Goal: Transaction & Acquisition: Purchase product/service

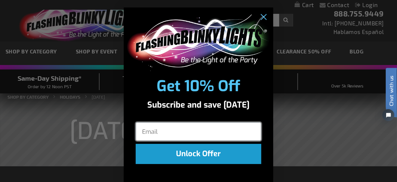
scroll to position [8, 0]
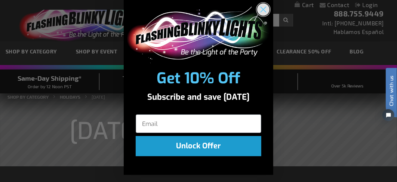
click at [259, 10] on circle "Close dialog" at bounding box center [263, 9] width 12 height 12
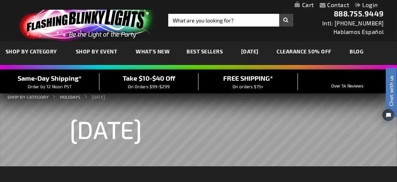
click at [180, 64] on ul "SHOP BY CATEGORY SHOP BY CATEGORY HOLIDAYS HOLIDAYS OKTOBERFEST OKTOBERFEST OKT…" at bounding box center [198, 53] width 397 height 24
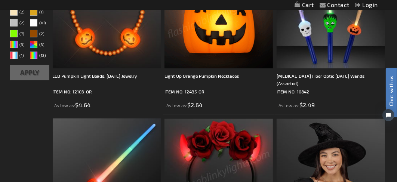
scroll to position [0, 0]
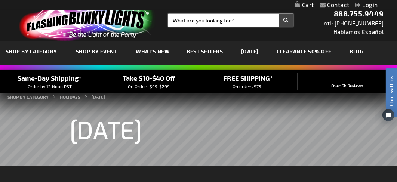
click at [178, 21] on input "Search" at bounding box center [230, 20] width 125 height 13
click at [177, 22] on input "Search" at bounding box center [230, 20] width 125 height 13
type input "mermaid [MEDICAL_DATA]"
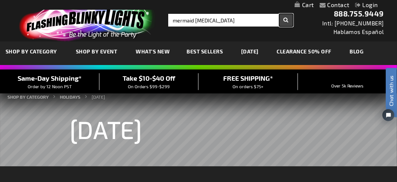
click at [289, 21] on button "Search" at bounding box center [286, 20] width 14 height 13
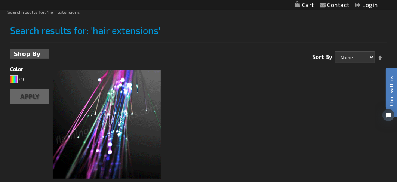
scroll to position [112, 0]
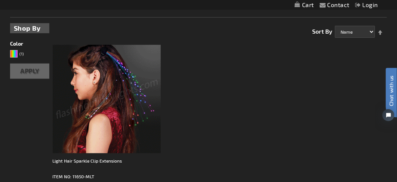
click at [114, 81] on img at bounding box center [107, 99] width 108 height 108
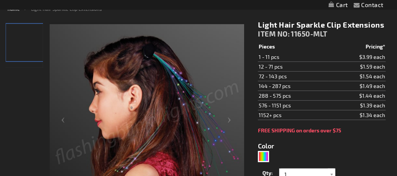
type input "5659"
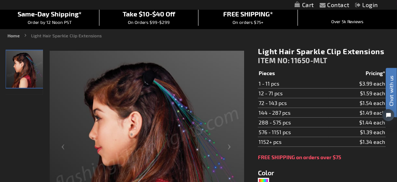
scroll to position [52, 0]
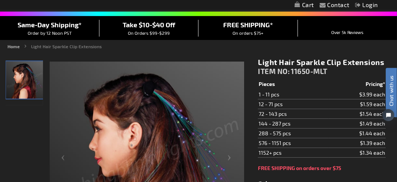
click at [20, 72] on img "Light Hair Sparkle Clip Extensions" at bounding box center [24, 79] width 37 height 37
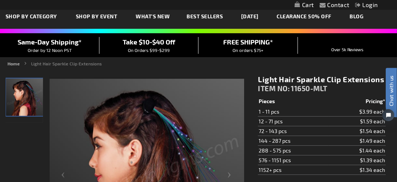
scroll to position [0, 0]
